Goal: Navigation & Orientation: Find specific page/section

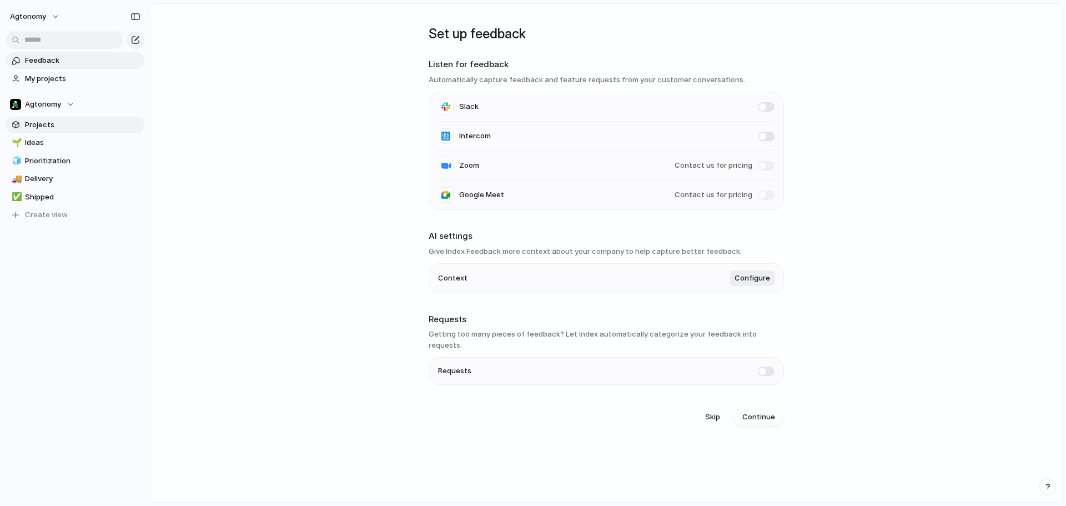
click at [44, 128] on span "Projects" at bounding box center [82, 124] width 115 height 11
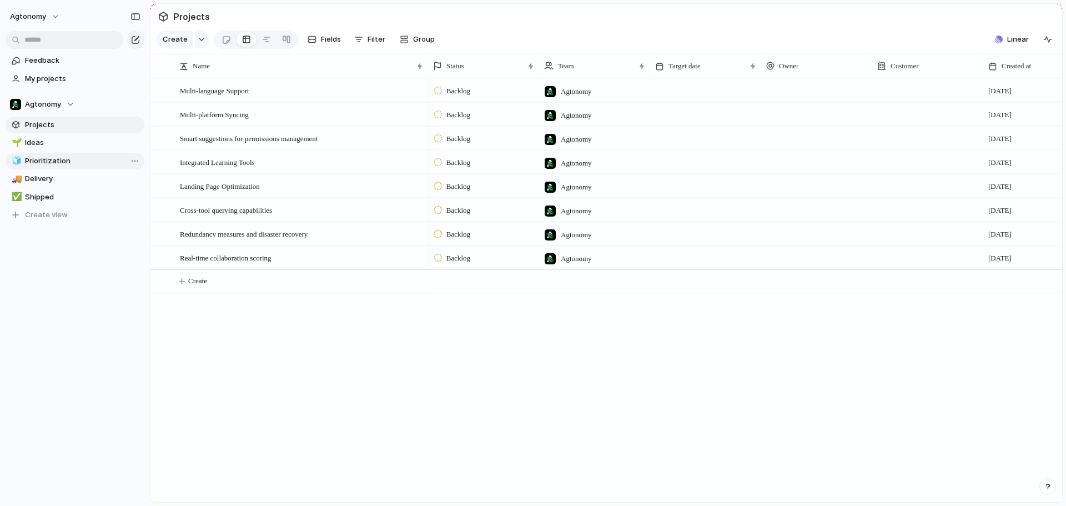
click at [37, 157] on span "Prioritization" at bounding box center [82, 160] width 115 height 11
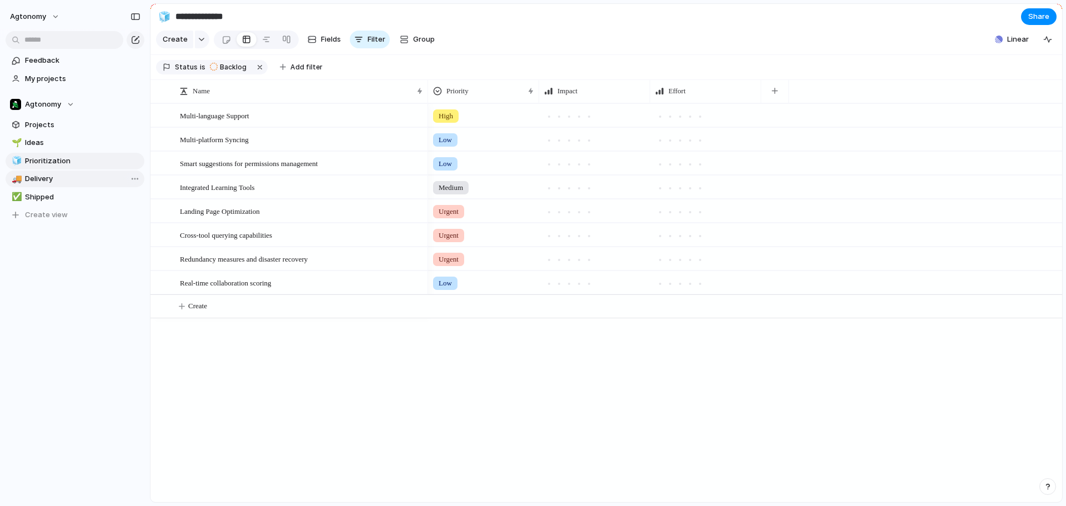
click at [39, 174] on span "Delivery" at bounding box center [82, 178] width 115 height 11
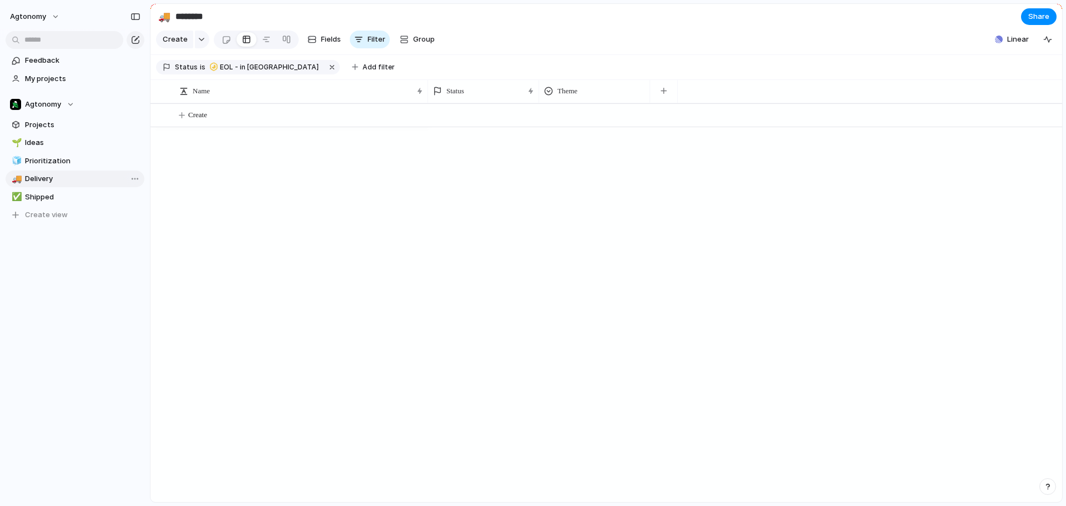
type input "********"
click at [44, 126] on span "Projects" at bounding box center [82, 124] width 115 height 11
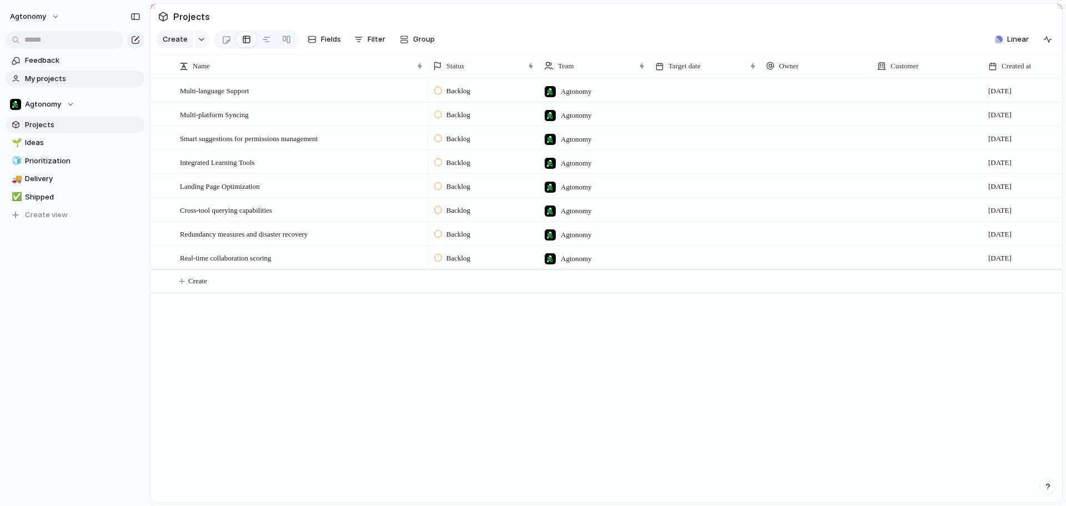
click at [34, 75] on span "My projects" at bounding box center [82, 78] width 115 height 11
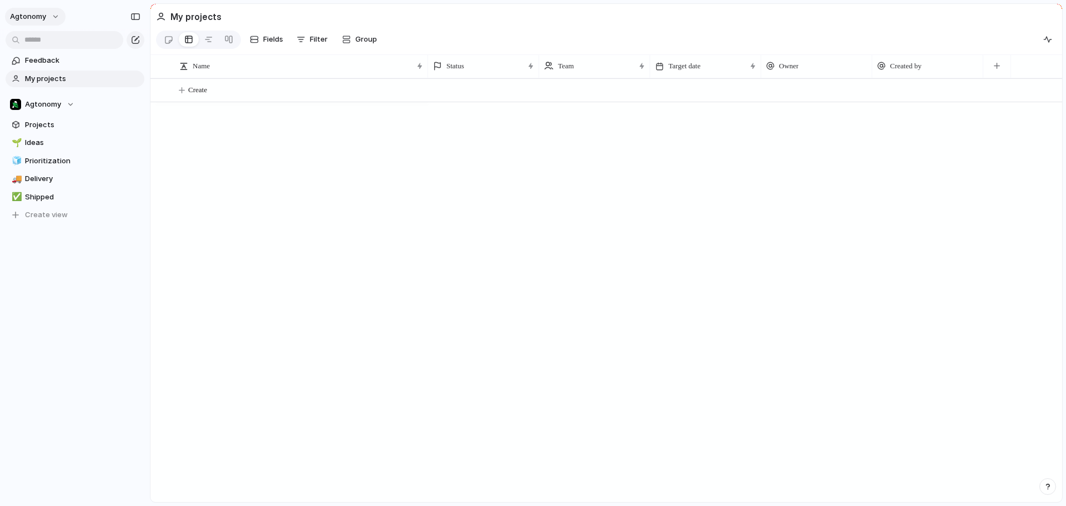
click at [32, 17] on span "Agtonomy" at bounding box center [28, 16] width 36 height 11
click at [32, 17] on div "Settings Invite members Change theme Sign out" at bounding box center [533, 253] width 1066 height 506
click at [47, 99] on span "Agtonomy" at bounding box center [43, 104] width 36 height 11
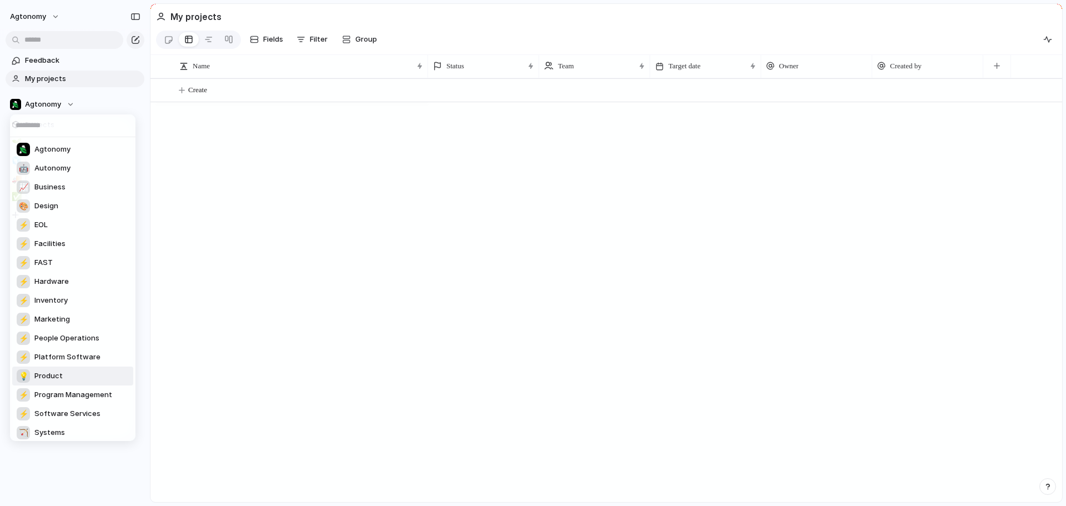
click at [51, 371] on span "Product" at bounding box center [48, 375] width 28 height 11
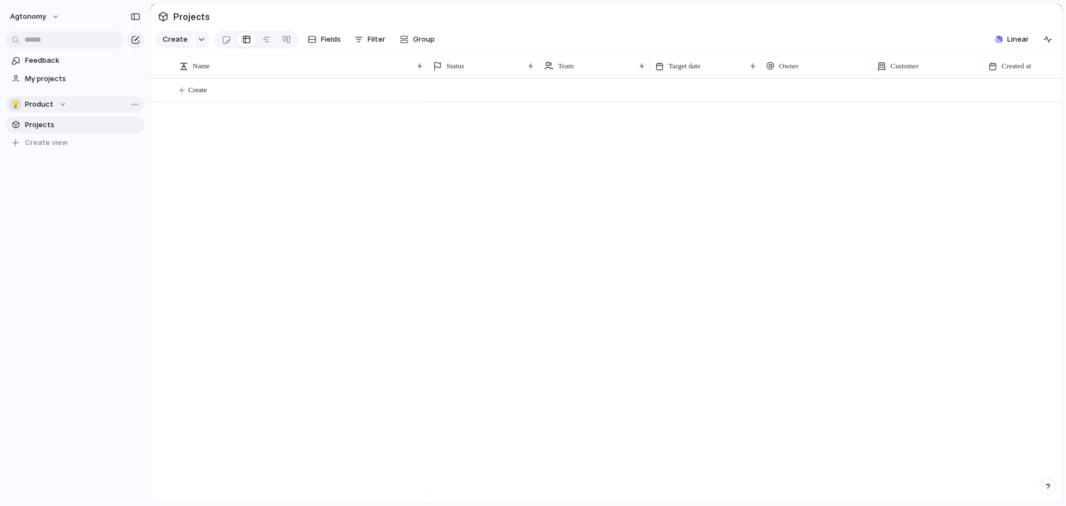
click at [64, 104] on div "💡 Product" at bounding box center [38, 104] width 57 height 11
click at [79, 101] on div "Agtonomy 🤖 Autonomy 📈 Business 🎨 Design ⚡ EOL ⚡ Facilities ⚡ FAST ⚡ Hardware ⚡ …" at bounding box center [533, 253] width 1066 height 506
click at [57, 16] on button "Agtonomy" at bounding box center [35, 17] width 61 height 18
click at [57, 203] on div "Settings Invite members Change theme Sign out" at bounding box center [533, 253] width 1066 height 506
